Goal: Navigation & Orientation: Find specific page/section

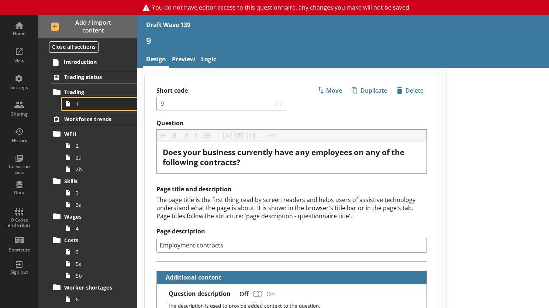
click at [105, 101] on span "1" at bounding box center [102, 103] width 52 height 7
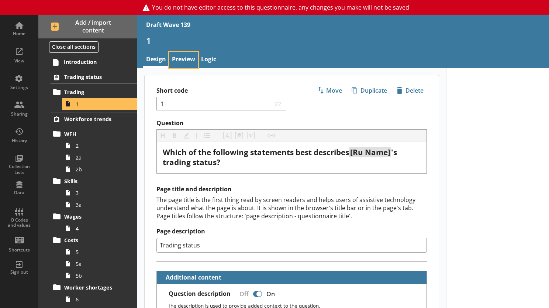
click at [183, 56] on link "Preview" at bounding box center [183, 60] width 29 height 16
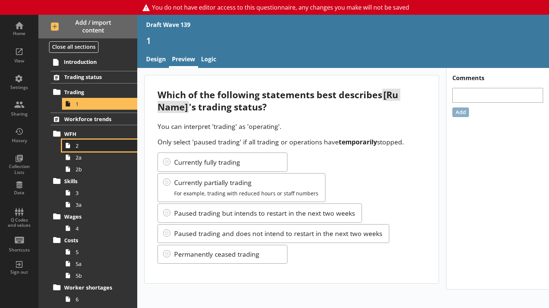
click at [80, 145] on span "2" at bounding box center [102, 145] width 52 height 7
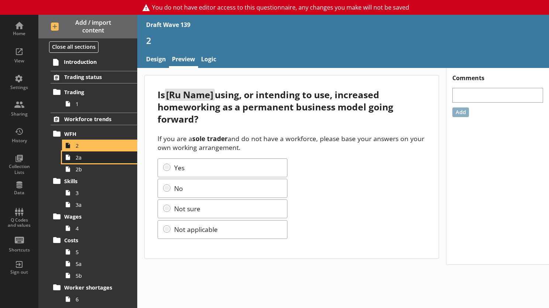
click at [100, 160] on link "2a" at bounding box center [99, 157] width 75 height 12
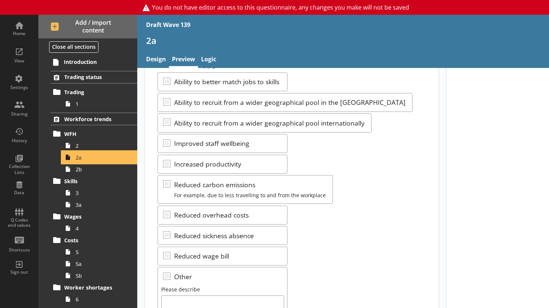
scroll to position [111, 0]
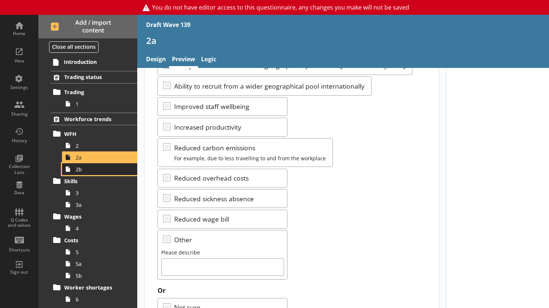
click at [94, 169] on span "2b" at bounding box center [102, 169] width 52 height 7
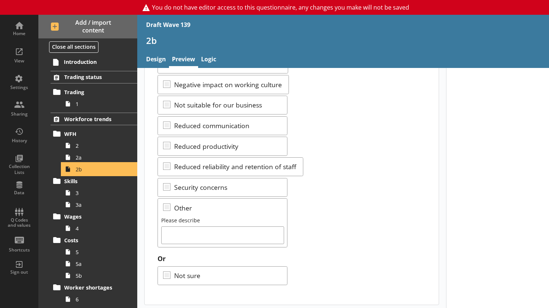
scroll to position [151, 0]
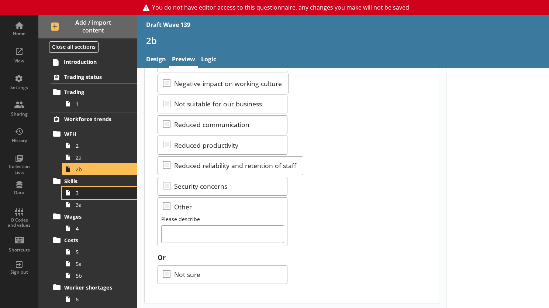
click at [95, 191] on span "3" at bounding box center [102, 192] width 52 height 7
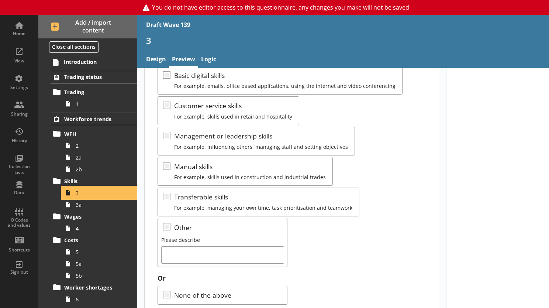
scroll to position [111, 0]
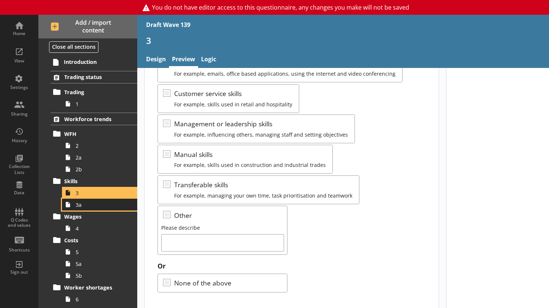
click at [83, 191] on link "3a" at bounding box center [99, 204] width 75 height 12
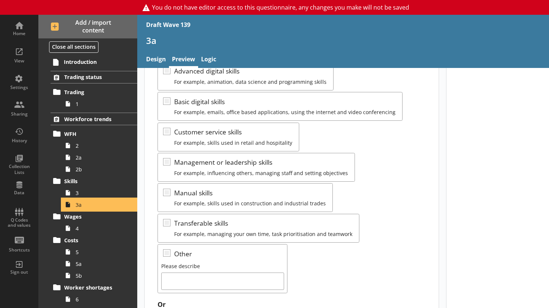
scroll to position [74, 0]
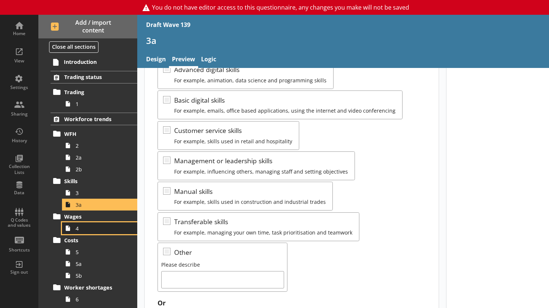
click at [85, 191] on span "4" at bounding box center [102, 228] width 52 height 7
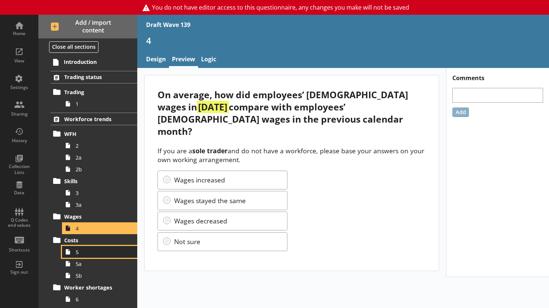
click at [72, 191] on icon at bounding box center [68, 252] width 12 height 12
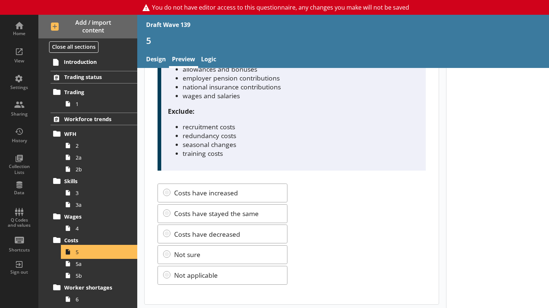
scroll to position [80, 0]
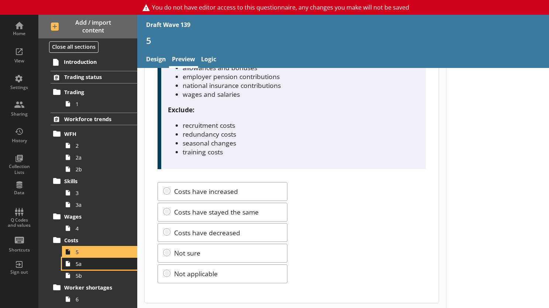
click at [77, 191] on span "5a" at bounding box center [102, 263] width 52 height 7
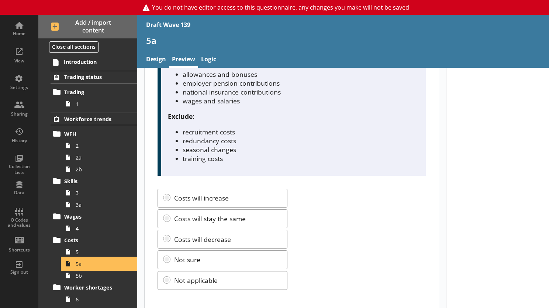
scroll to position [80, 0]
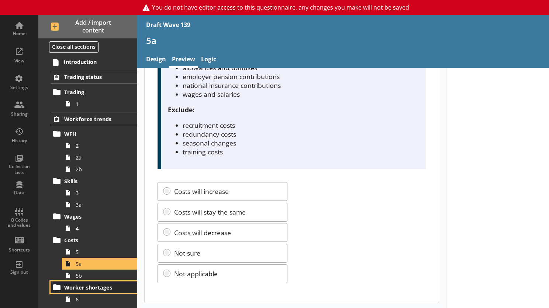
click at [109, 191] on link "Worker shortages" at bounding box center [94, 287] width 87 height 12
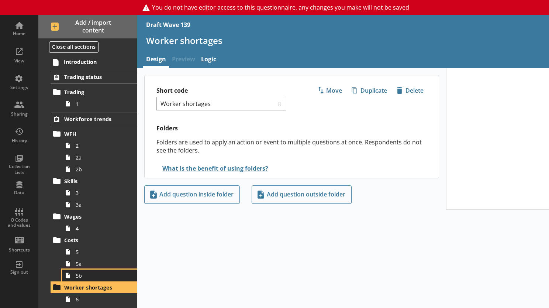
click at [102, 191] on span "5b" at bounding box center [102, 275] width 52 height 7
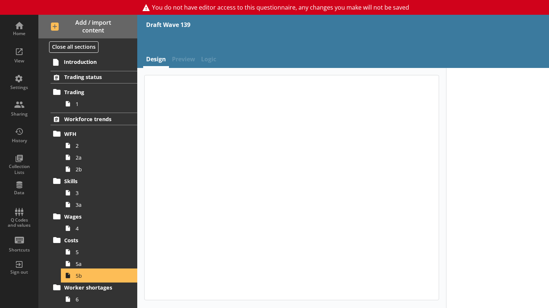
type textarea "x"
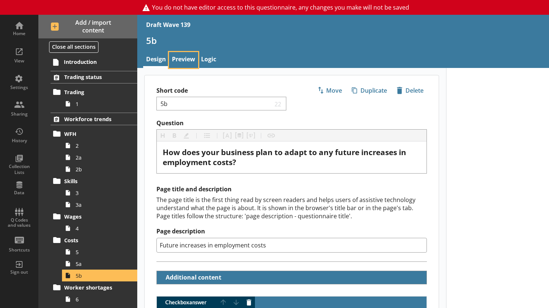
click at [179, 56] on link "Preview" at bounding box center [183, 60] width 29 height 16
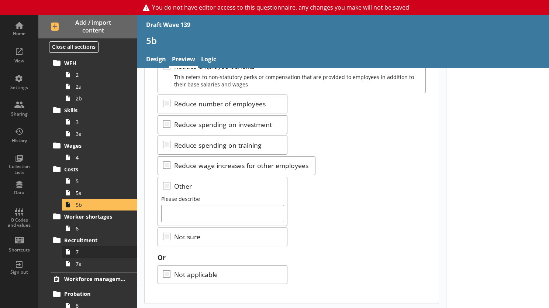
scroll to position [74, 0]
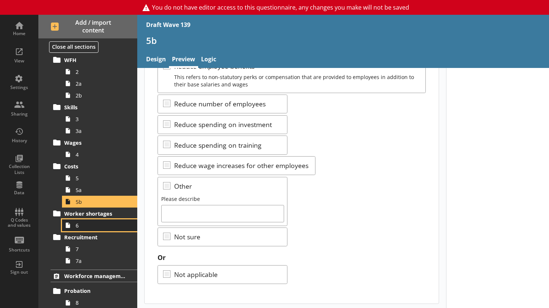
click at [93, 191] on link "6" at bounding box center [99, 225] width 75 height 12
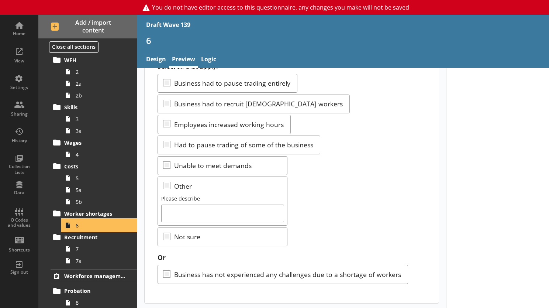
scroll to position [61, 0]
click at [91, 191] on link "7" at bounding box center [99, 249] width 75 height 12
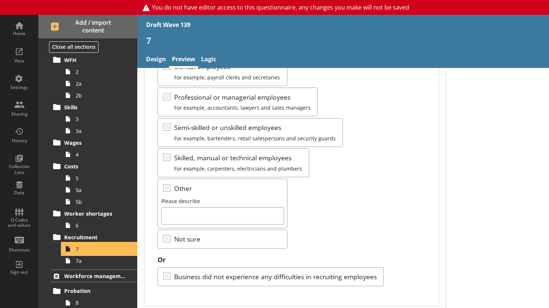
scroll to position [79, 0]
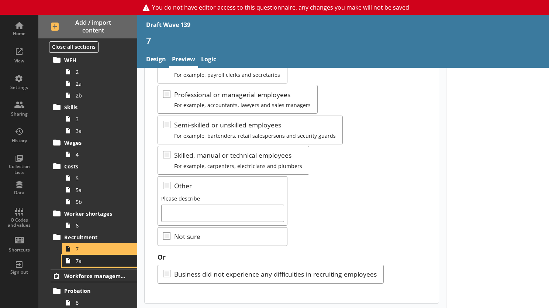
click at [78, 191] on span "7a" at bounding box center [102, 260] width 52 height 7
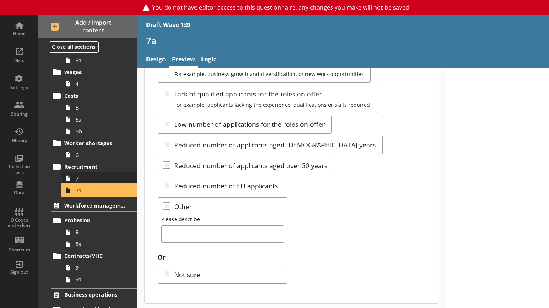
scroll to position [148, 0]
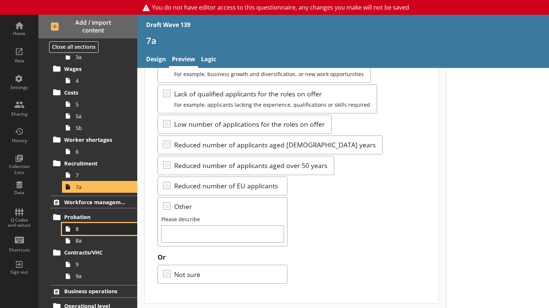
click at [84, 191] on span "8" at bounding box center [102, 228] width 52 height 7
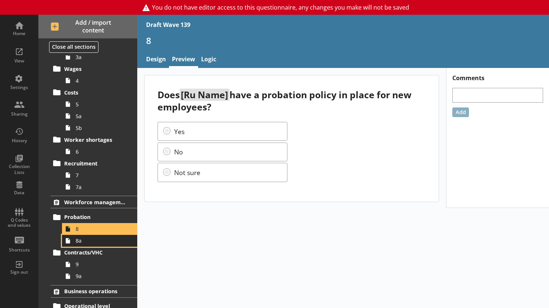
click at [77, 191] on span "8a" at bounding box center [102, 240] width 52 height 7
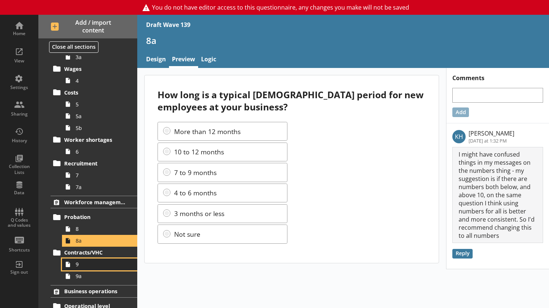
click at [90, 191] on link "9" at bounding box center [99, 264] width 75 height 12
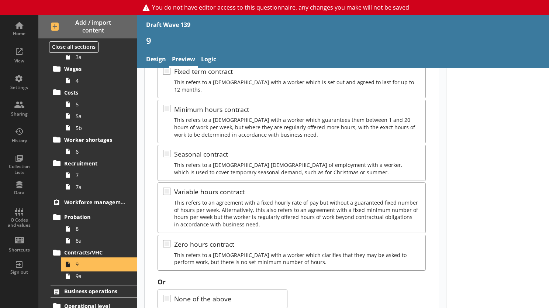
scroll to position [148, 0]
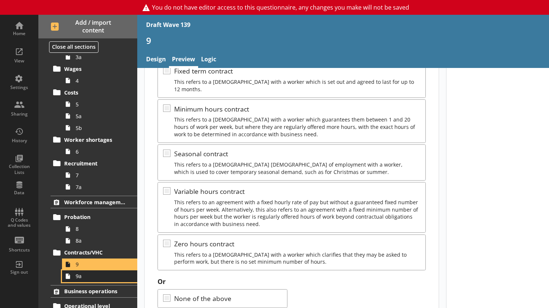
click at [77, 191] on link "9a" at bounding box center [99, 276] width 75 height 12
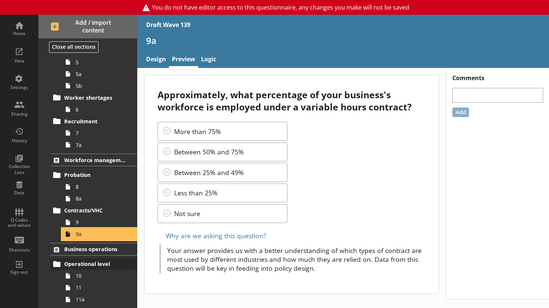
scroll to position [221, 0]
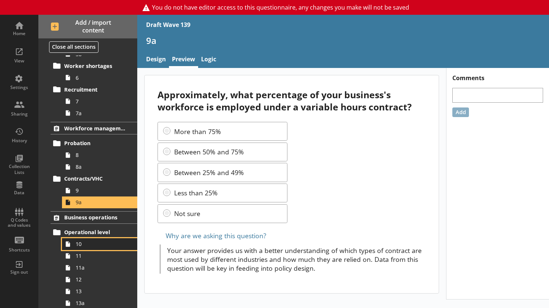
click at [88, 191] on span "10" at bounding box center [102, 243] width 52 height 7
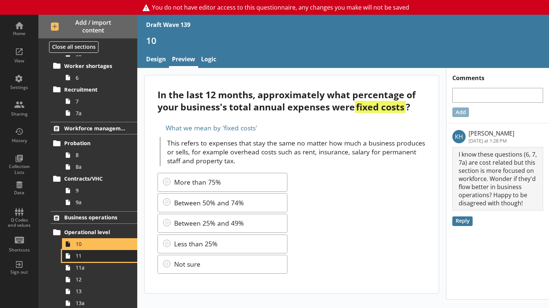
click at [111, 191] on link "11" at bounding box center [99, 256] width 75 height 12
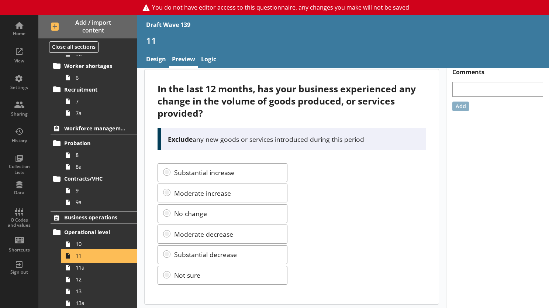
scroll to position [7, 0]
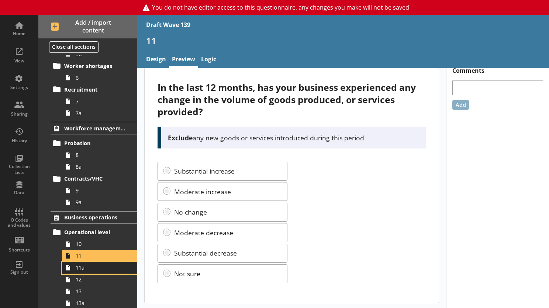
click at [93, 191] on span "11a" at bounding box center [102, 267] width 52 height 7
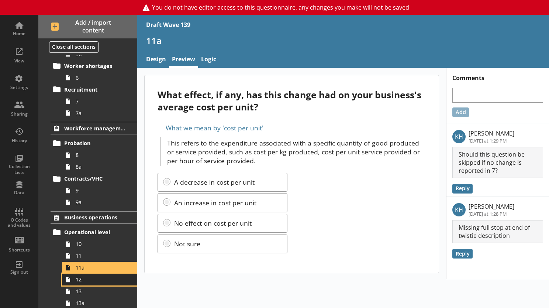
click at [86, 191] on link "12" at bounding box center [99, 279] width 75 height 12
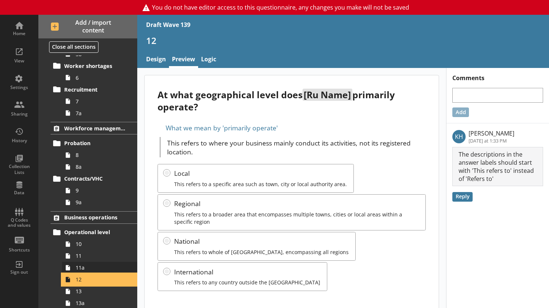
scroll to position [295, 0]
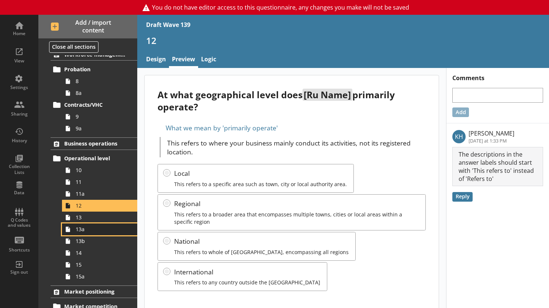
click at [84, 191] on link "13a" at bounding box center [99, 229] width 75 height 12
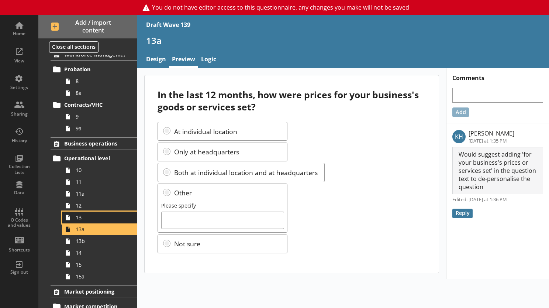
click at [79, 191] on span "13" at bounding box center [102, 217] width 52 height 7
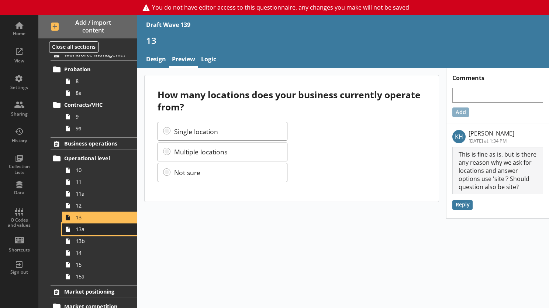
click at [70, 191] on icon at bounding box center [68, 229] width 12 height 12
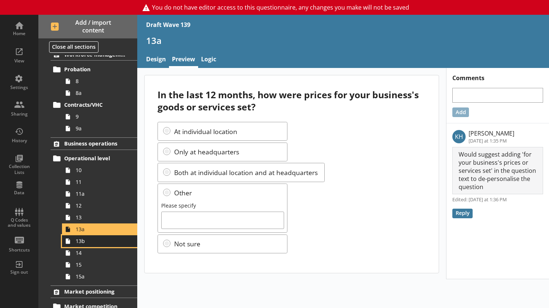
click at [84, 191] on link "13b" at bounding box center [99, 241] width 75 height 12
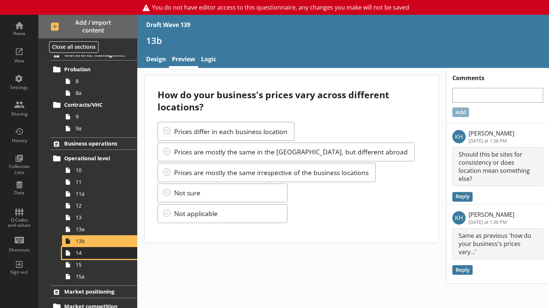
click at [107, 191] on span "14" at bounding box center [102, 252] width 52 height 7
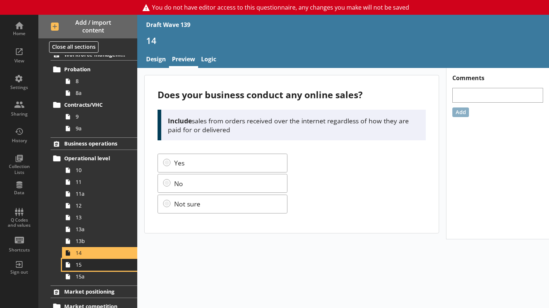
click at [89, 191] on span "15" at bounding box center [102, 264] width 52 height 7
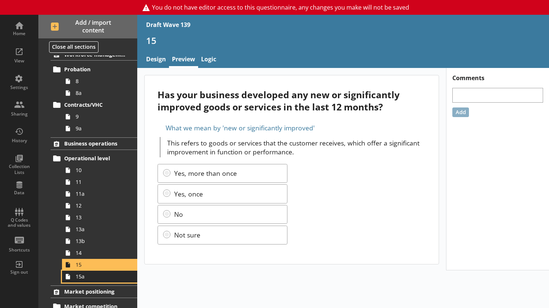
click at [92, 191] on span "15a" at bounding box center [102, 276] width 52 height 7
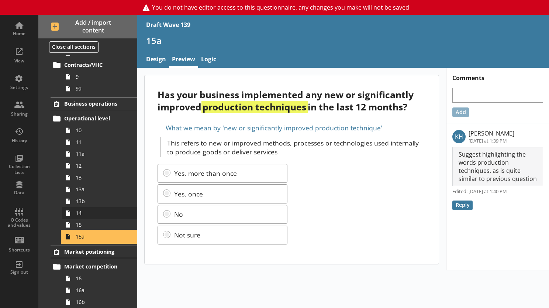
scroll to position [369, 0]
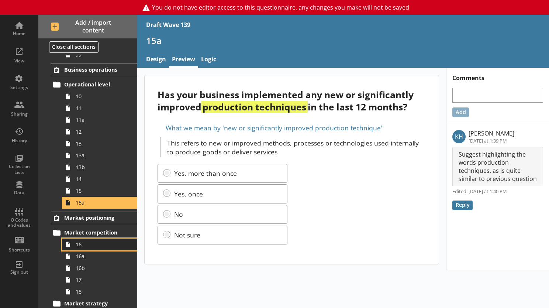
click at [90, 191] on span "16" at bounding box center [102, 244] width 52 height 7
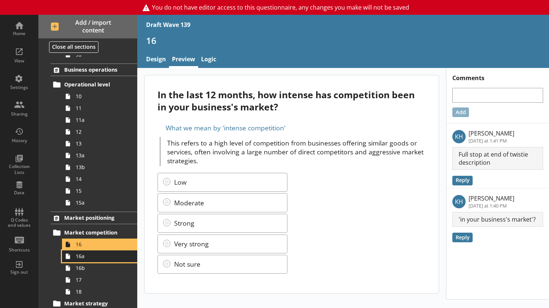
click at [66, 191] on icon at bounding box center [68, 256] width 12 height 12
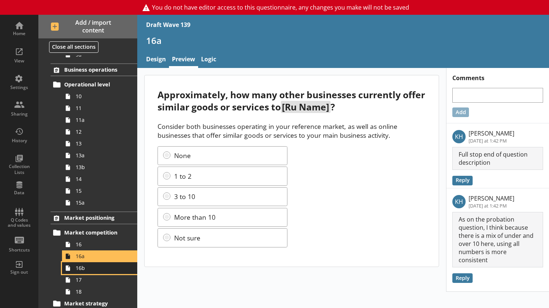
click at [89, 191] on span "16b" at bounding box center [102, 267] width 52 height 7
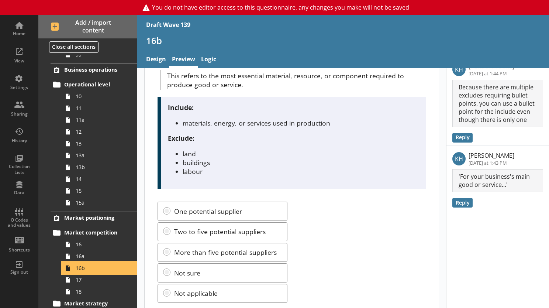
scroll to position [111, 0]
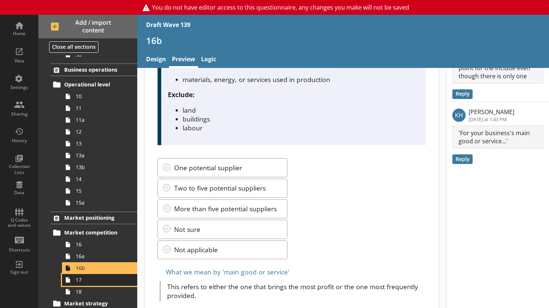
click at [98, 191] on span "17" at bounding box center [102, 279] width 52 height 7
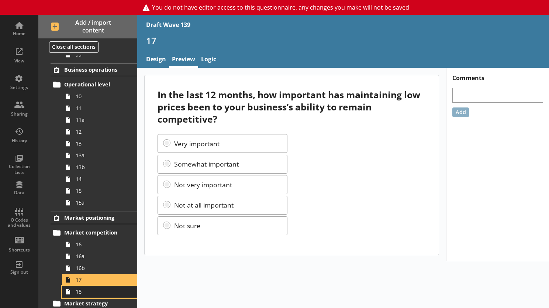
click at [88, 191] on link "18" at bounding box center [99, 292] width 75 height 12
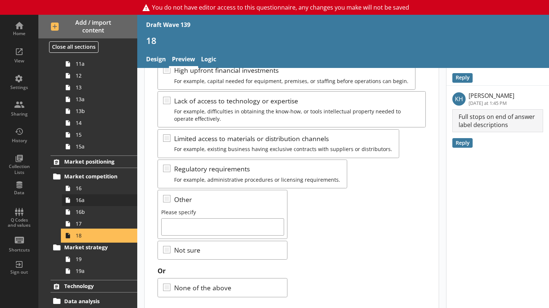
scroll to position [443, 0]
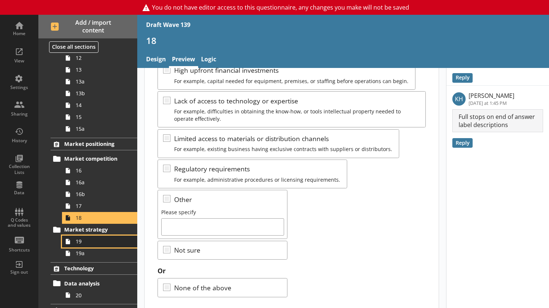
click at [88, 191] on link "19" at bounding box center [99, 241] width 75 height 12
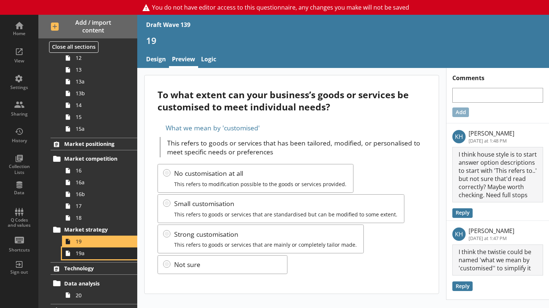
click at [73, 191] on icon at bounding box center [68, 253] width 12 height 12
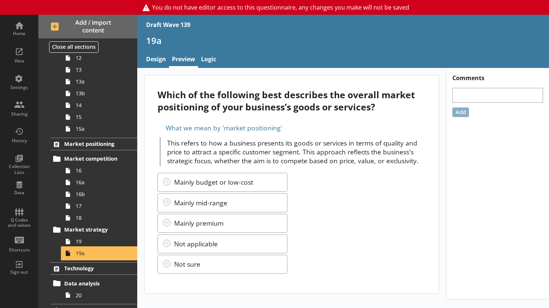
scroll to position [480, 0]
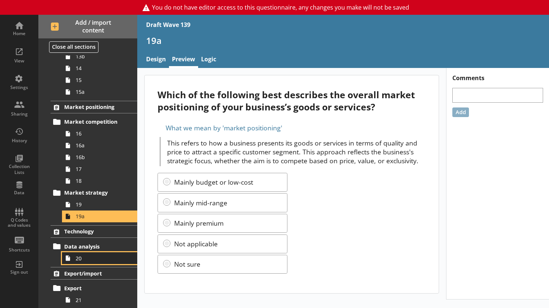
click at [93, 191] on span "20" at bounding box center [102, 258] width 52 height 7
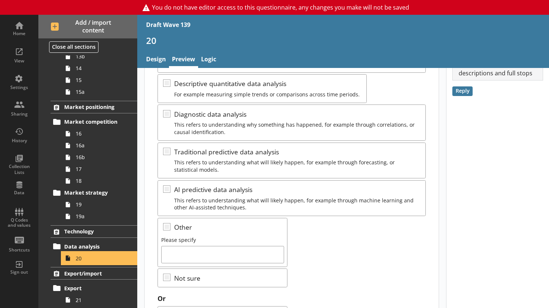
scroll to position [111, 0]
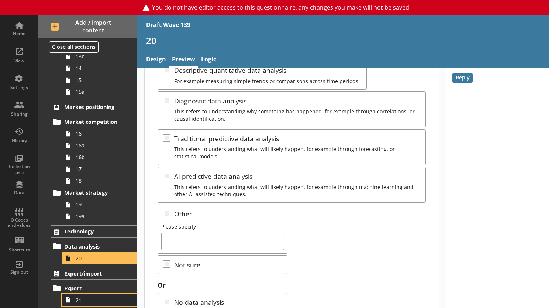
click at [84, 191] on link "21" at bounding box center [99, 300] width 75 height 12
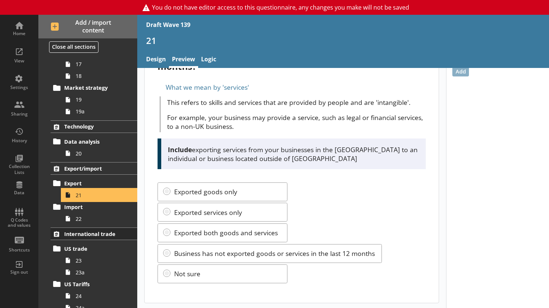
scroll to position [590, 0]
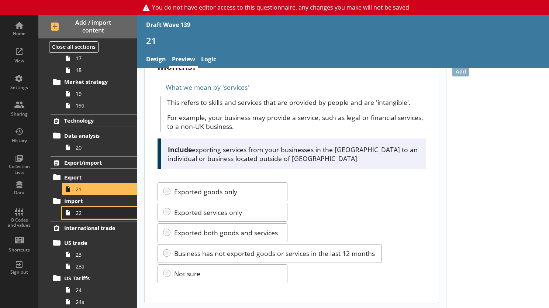
click at [76, 191] on span "22" at bounding box center [102, 212] width 52 height 7
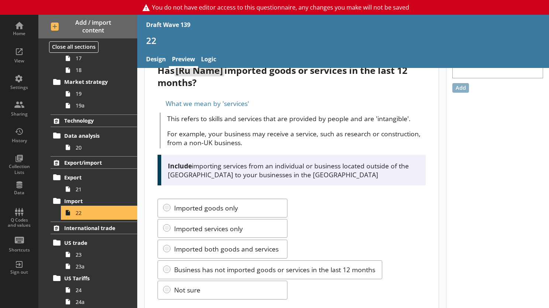
scroll to position [37, 0]
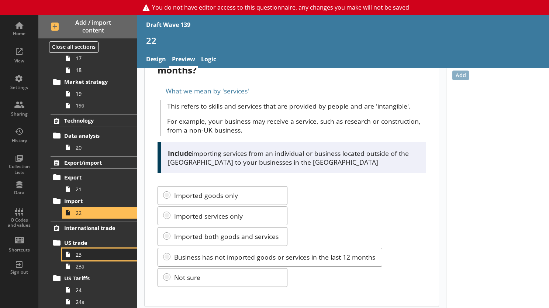
click at [88, 191] on link "23" at bounding box center [99, 254] width 75 height 12
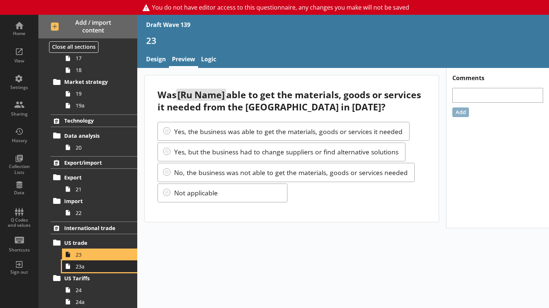
click at [75, 191] on link "23a" at bounding box center [99, 266] width 75 height 12
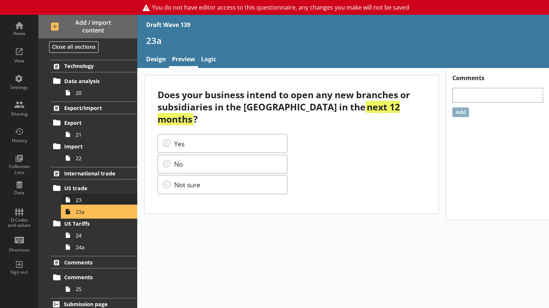
scroll to position [649, 0]
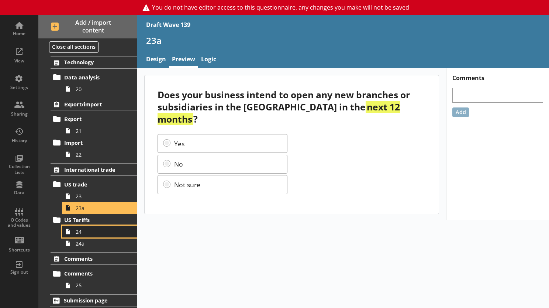
click at [89, 191] on span "24" at bounding box center [102, 231] width 52 height 7
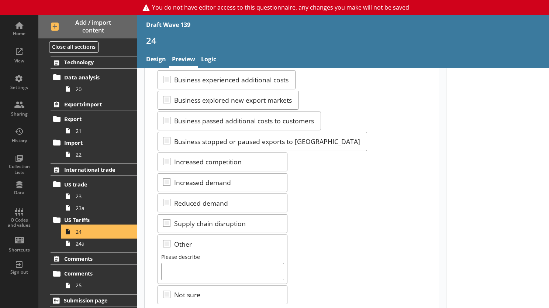
scroll to position [148, 0]
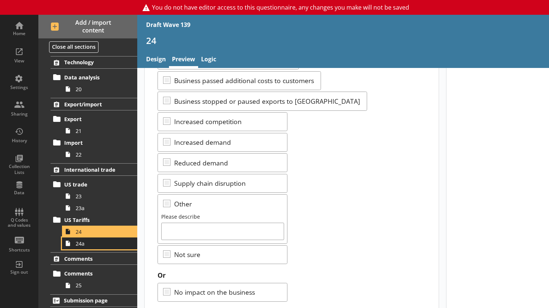
click at [83, 191] on link "24a" at bounding box center [99, 243] width 75 height 12
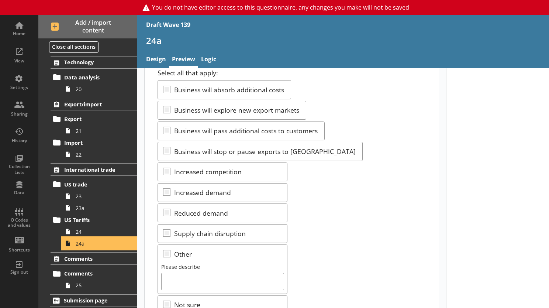
scroll to position [111, 0]
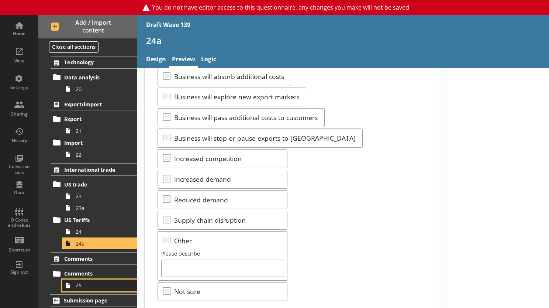
click at [94, 191] on span "25" at bounding box center [102, 284] width 52 height 7
